Goal: Find specific page/section: Find specific page/section

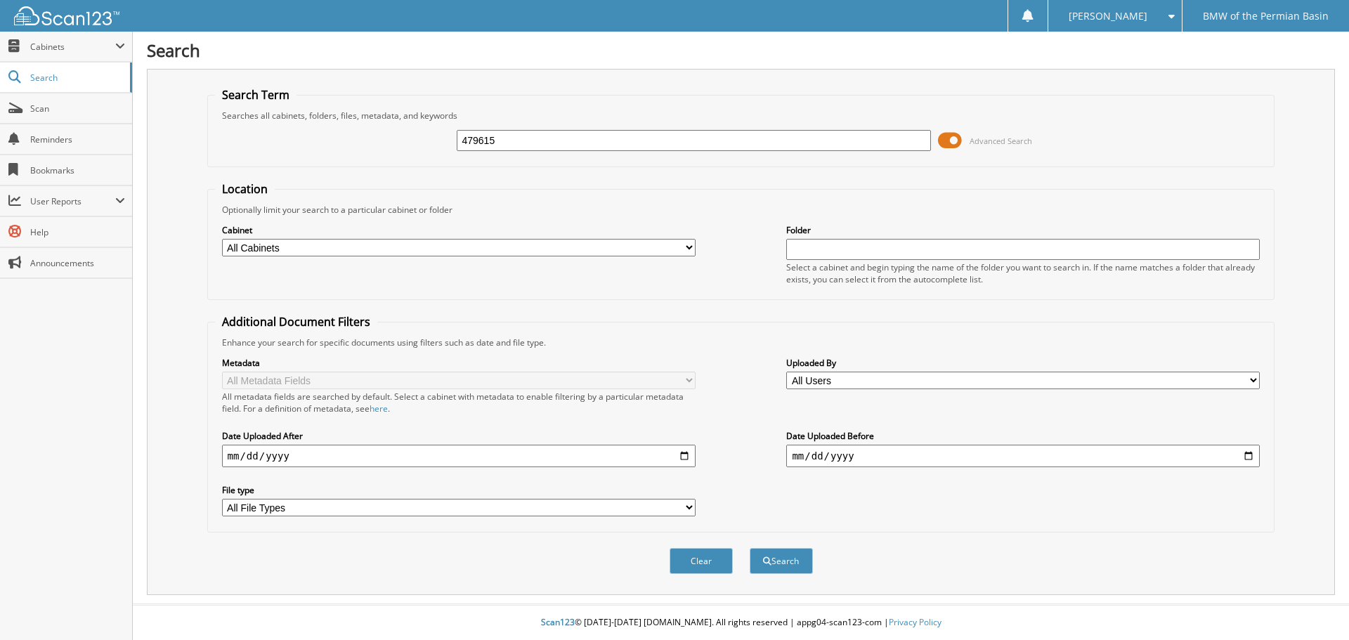
type input "479615"
click at [750, 548] on button "Search" at bounding box center [781, 561] width 63 height 26
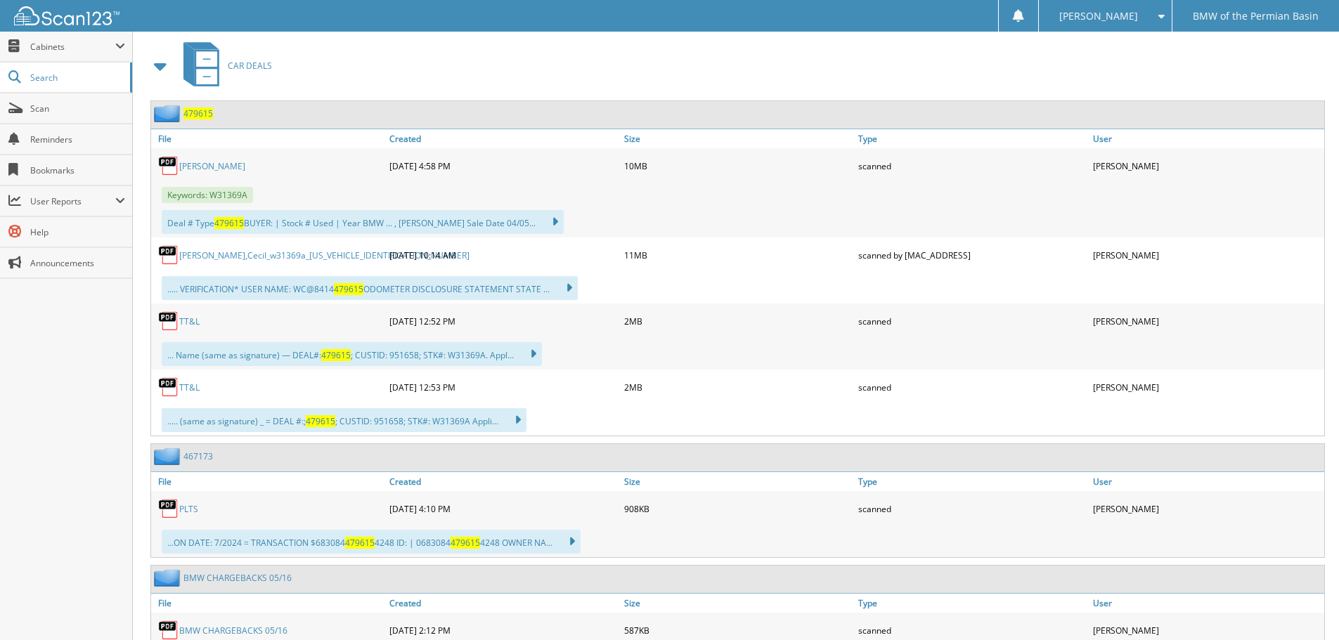
scroll to position [562, 0]
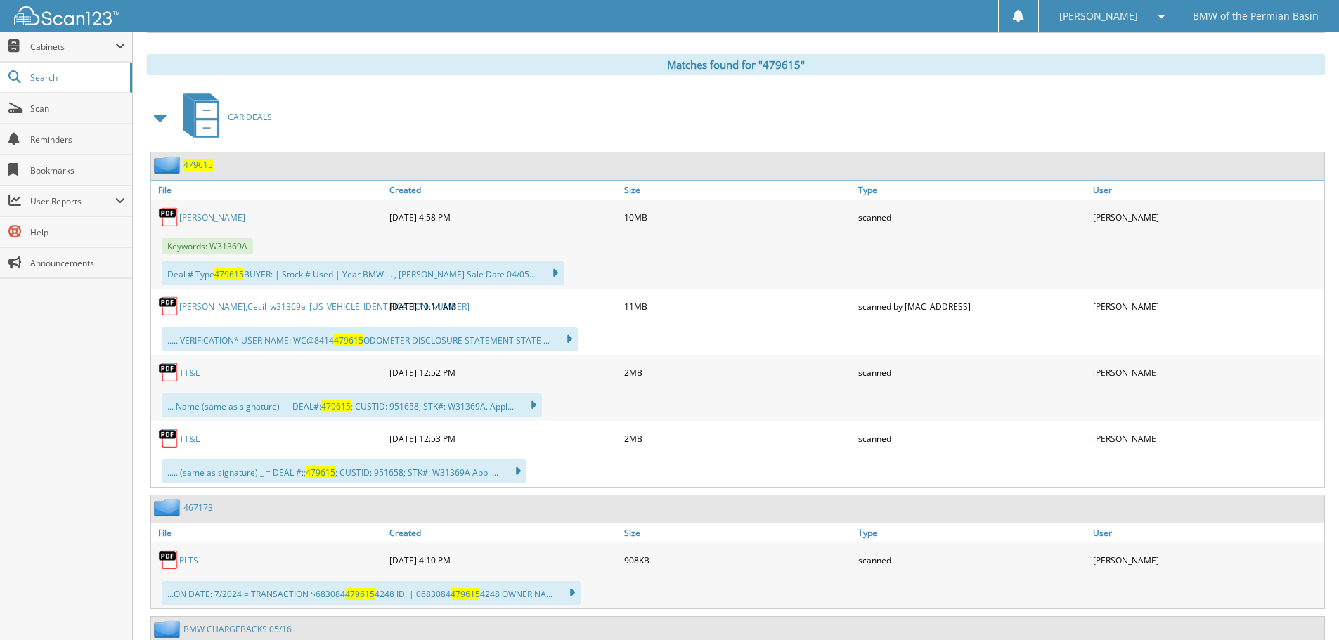
click at [196, 216] on link "Alworth, Cecil" at bounding box center [212, 218] width 66 height 12
